Goal: Task Accomplishment & Management: Manage account settings

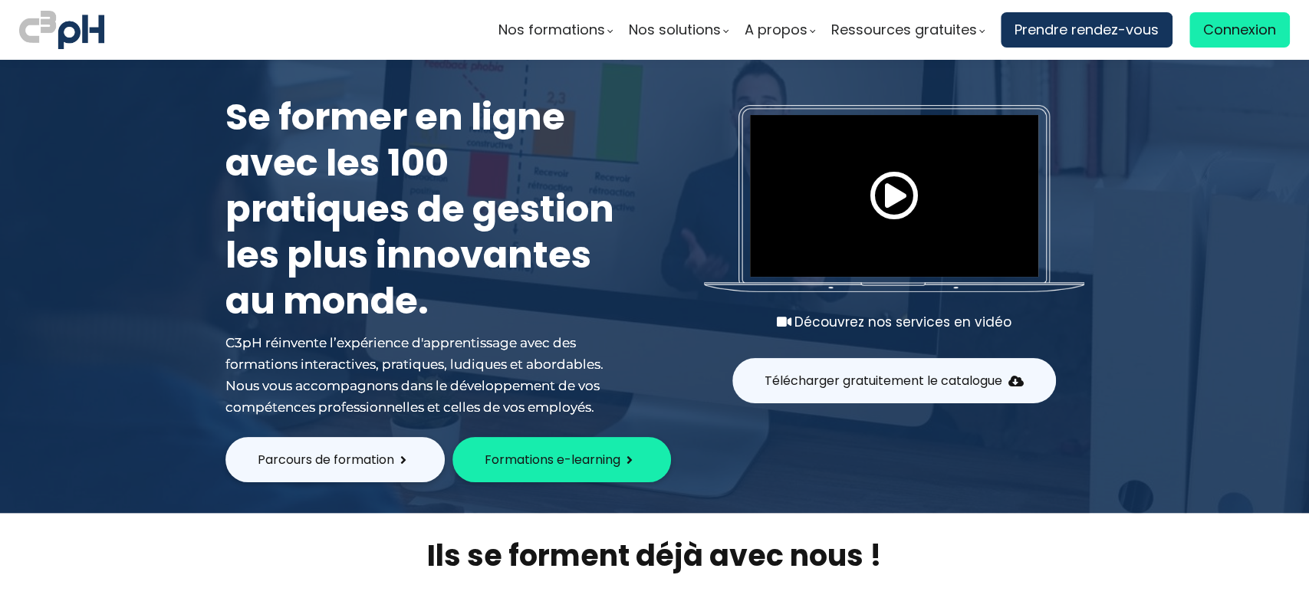
scroll to position [204, 0]
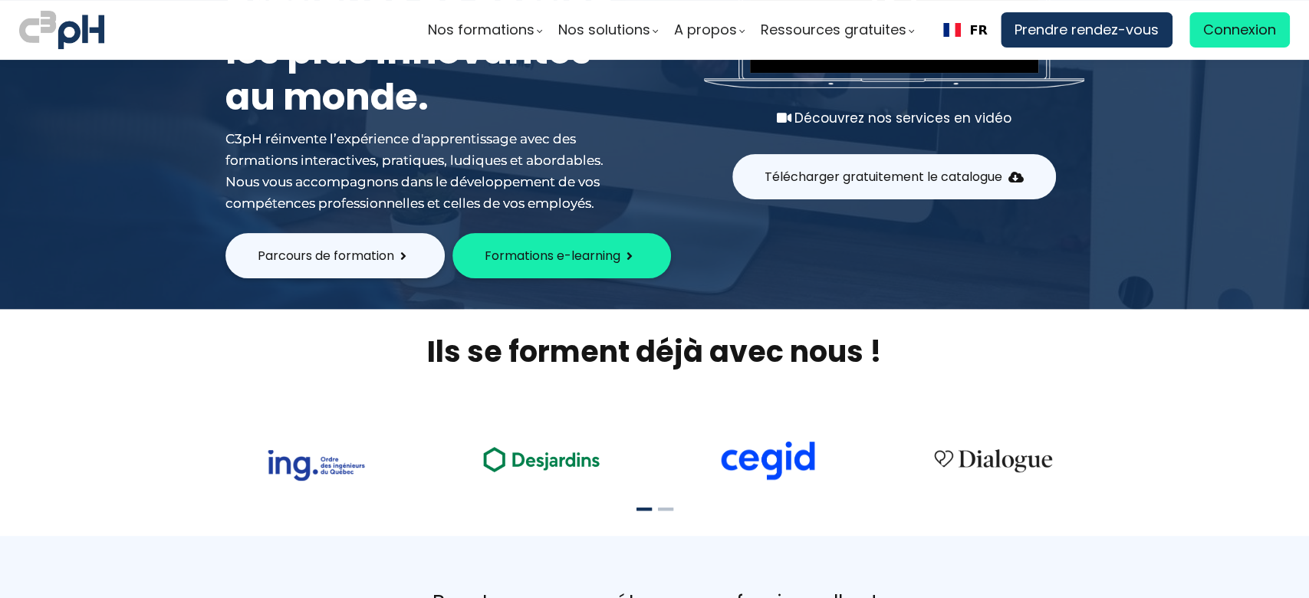
click at [558, 258] on span "Formations e-learning" at bounding box center [552, 255] width 136 height 19
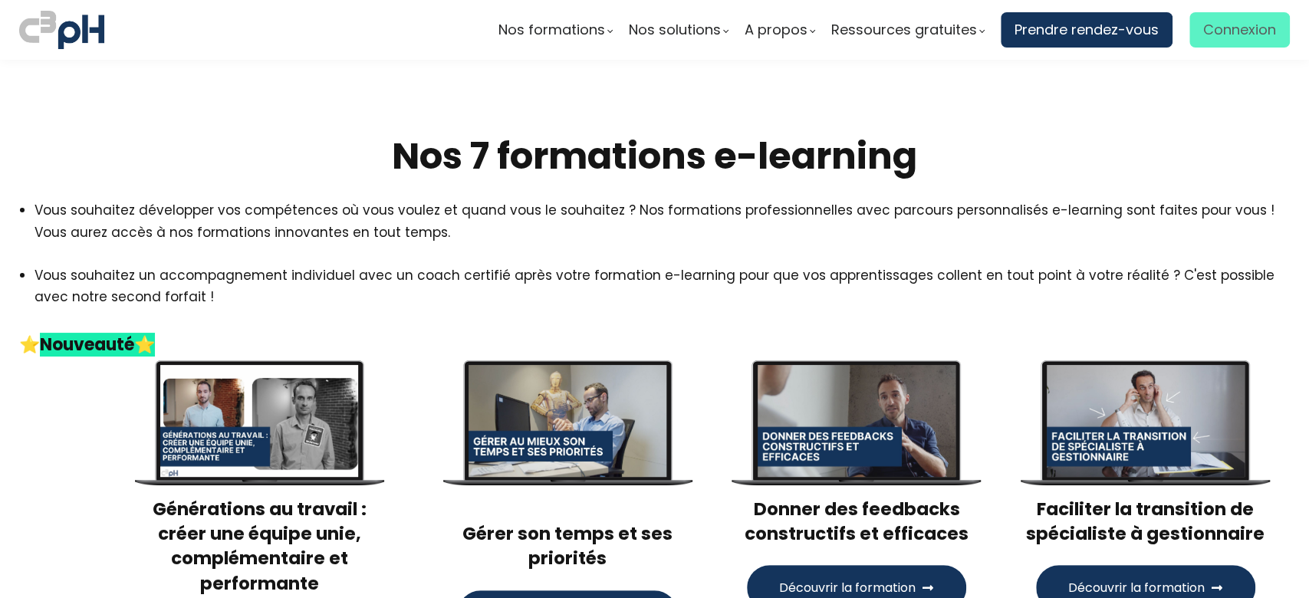
click at [1230, 28] on span "Connexion" at bounding box center [1239, 29] width 73 height 23
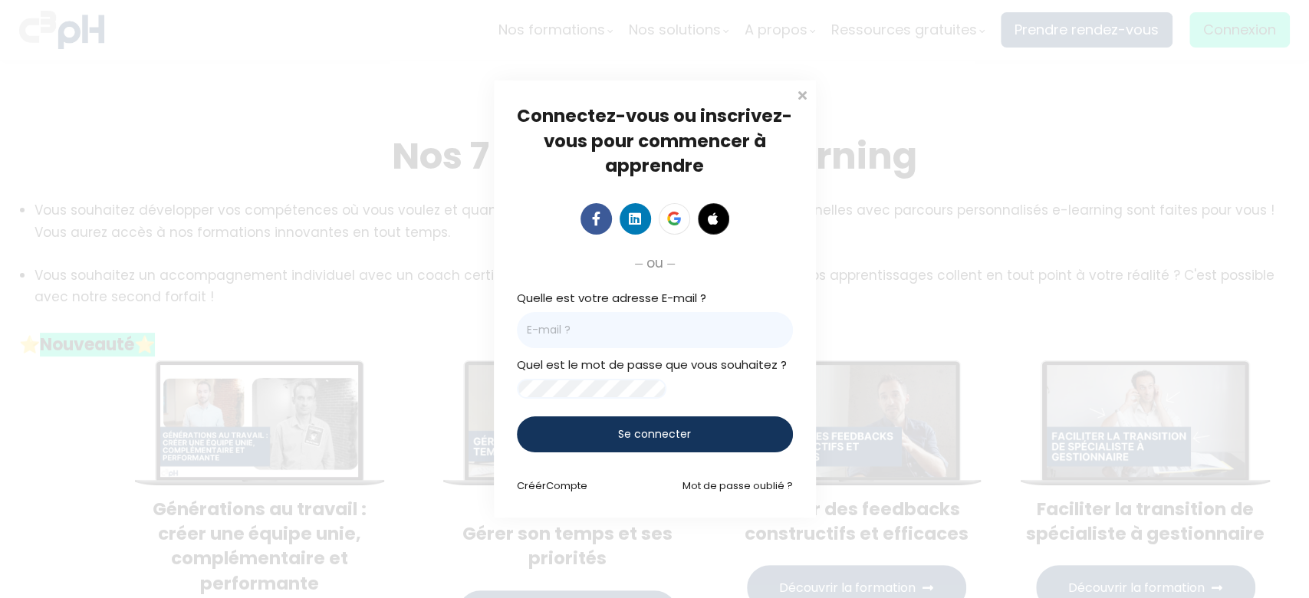
click at [608, 330] on input "email" at bounding box center [655, 330] width 276 height 36
type input "mo"
